Goal: Check status: Check status

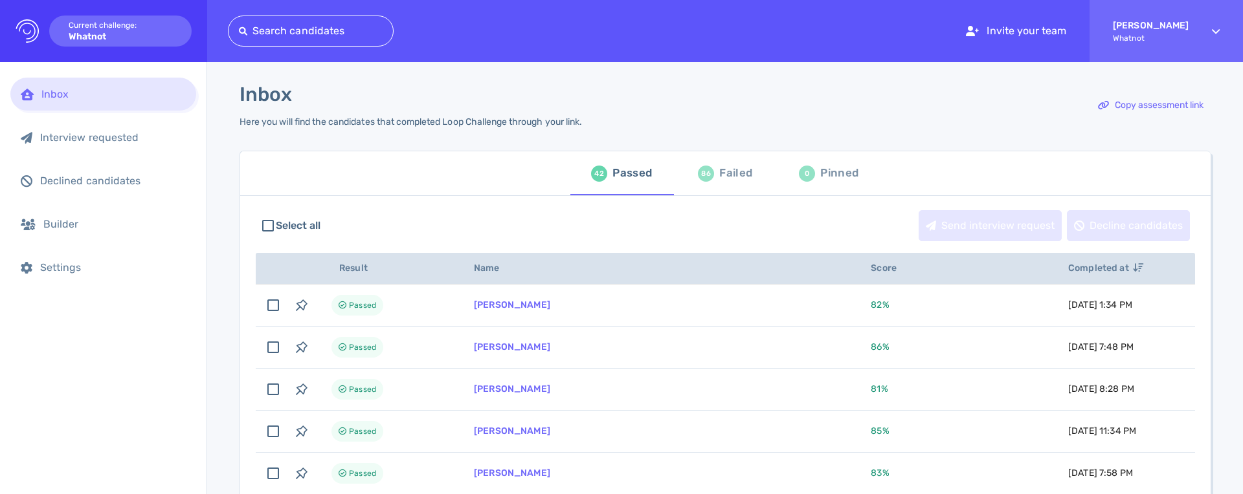
click at [733, 176] on div "Failed" at bounding box center [735, 173] width 33 height 19
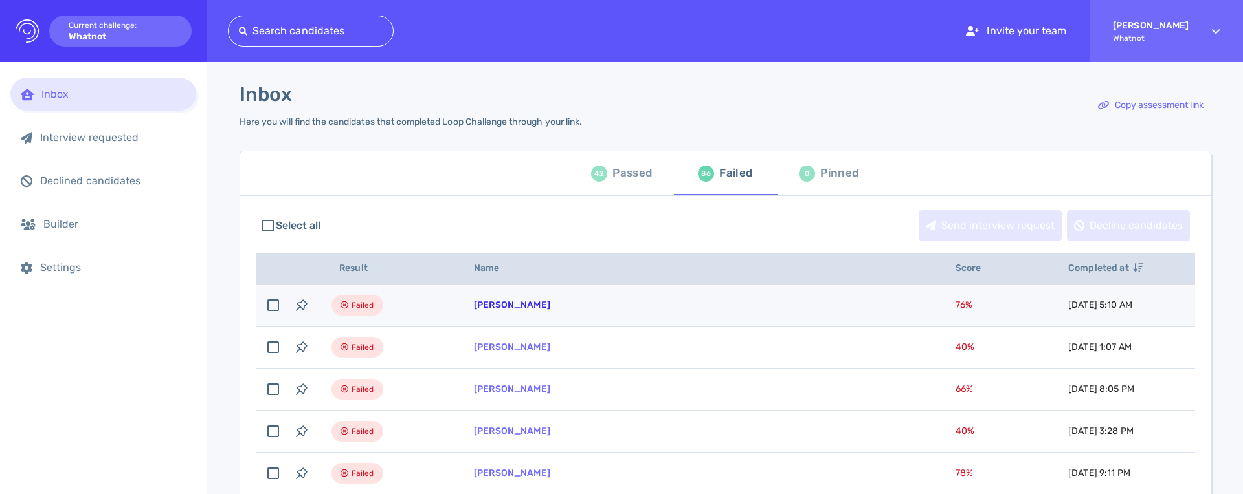
click at [524, 308] on link "[PERSON_NAME]" at bounding box center [512, 305] width 76 height 11
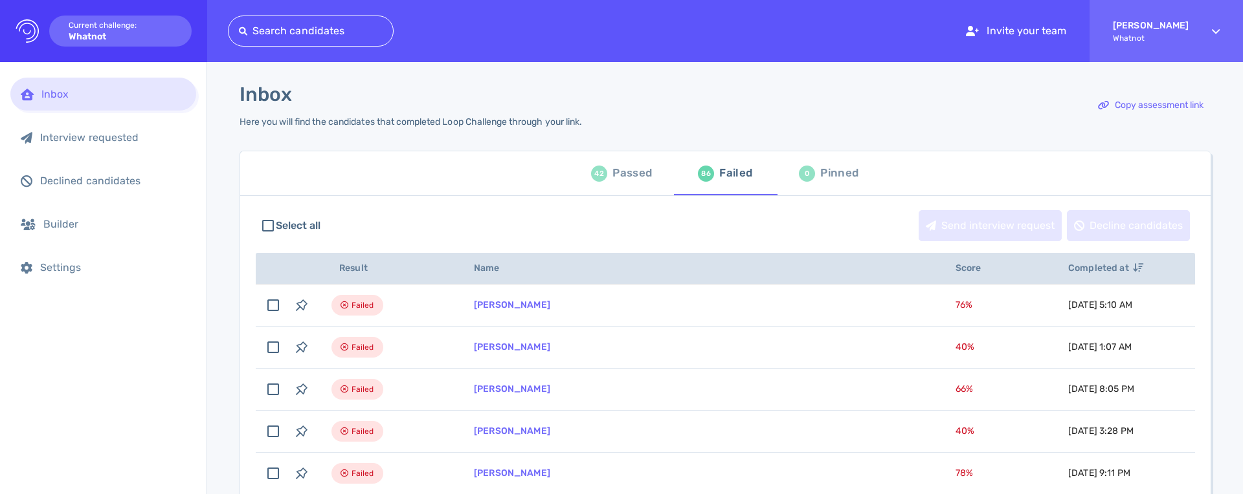
click at [599, 124] on div "Inbox Here you will find the candidates that completed Loop Challenge through y…" at bounding box center [724, 113] width 971 height 60
click at [141, 99] on div "Inbox" at bounding box center [113, 94] width 144 height 12
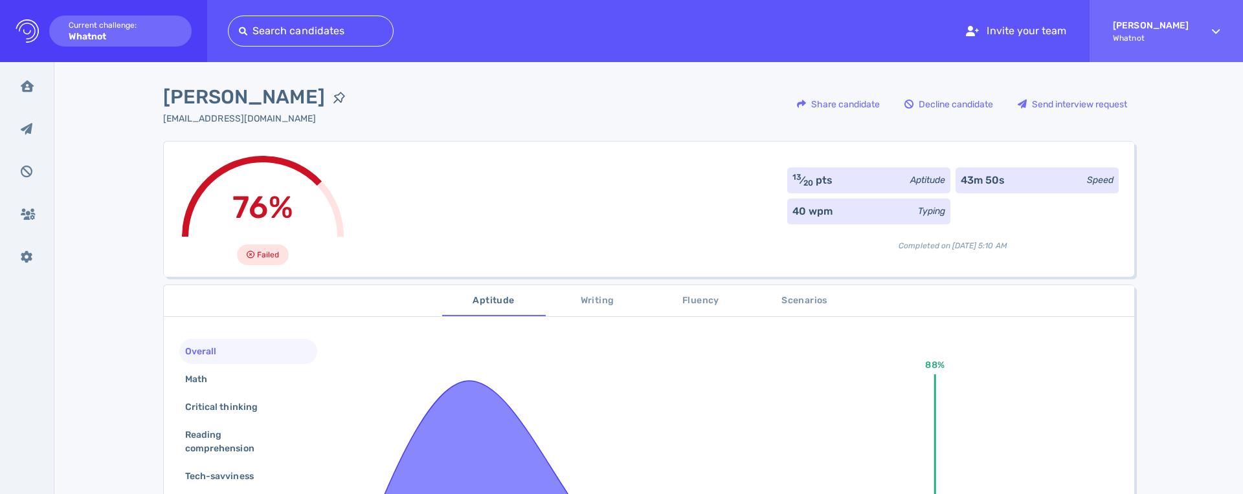
click at [604, 306] on span "Writing" at bounding box center [597, 301] width 88 height 16
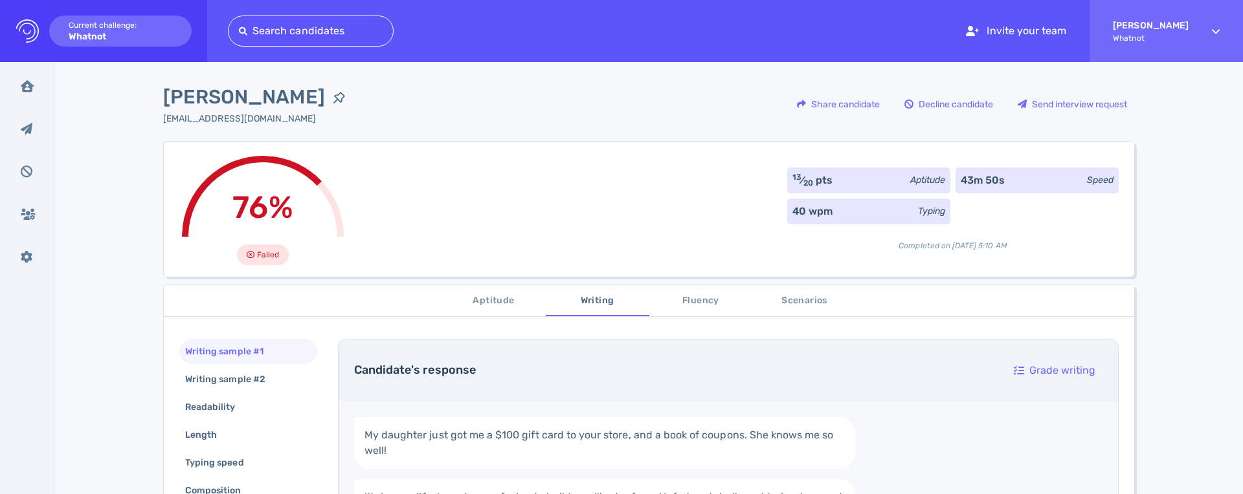
click at [695, 303] on span "Fluency" at bounding box center [701, 301] width 88 height 16
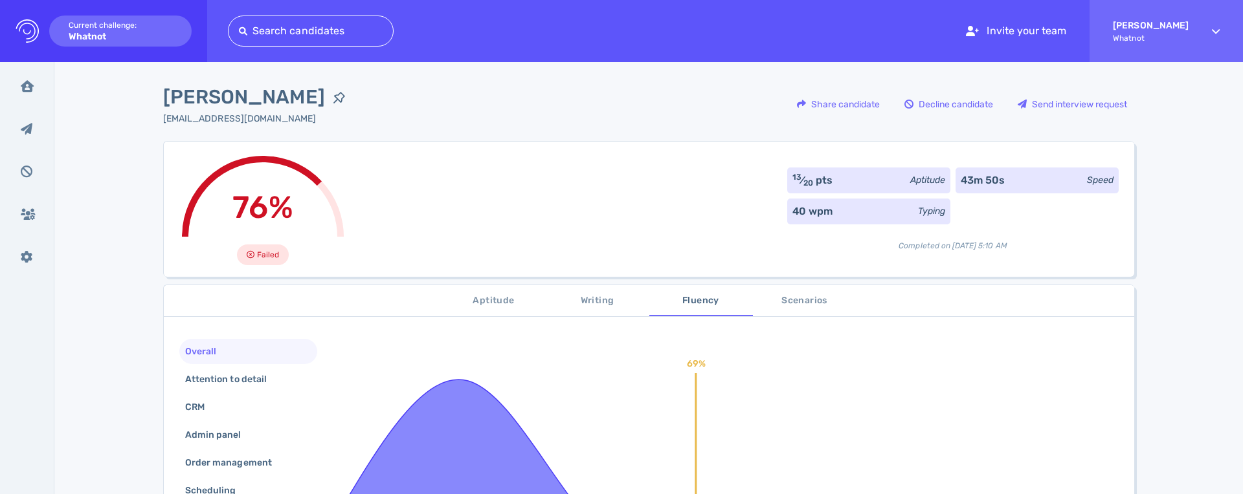
click at [780, 304] on span "Scenarios" at bounding box center [805, 301] width 88 height 16
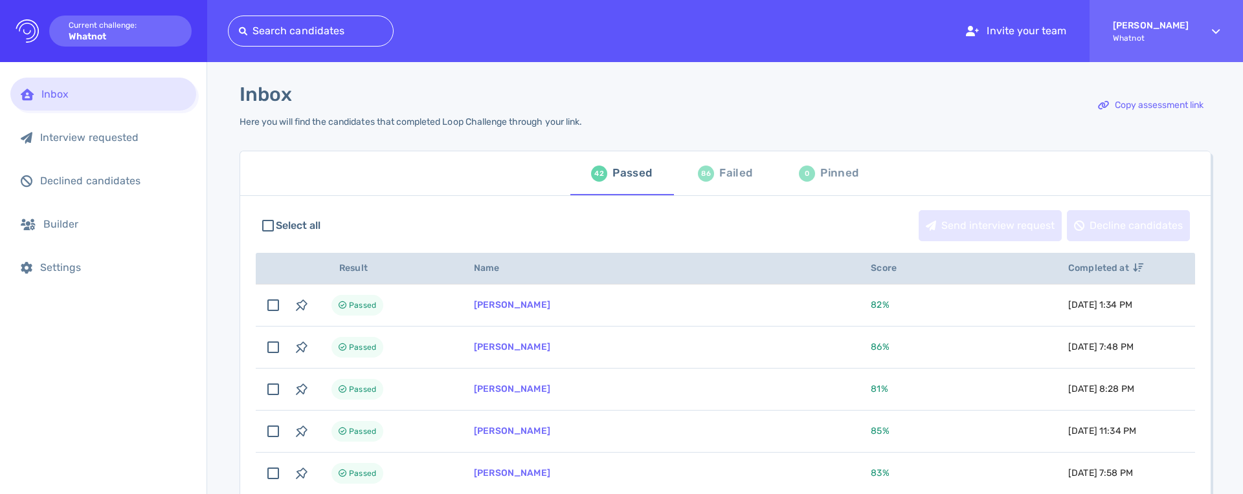
drag, startPoint x: 509, startPoint y: 31, endPoint x: 520, endPoint y: 4, distance: 29.6
click at [509, 30] on div "Search candidates Invite your team Radhika Dalal Whatnot" at bounding box center [735, 31] width 1015 height 62
